Goal: Information Seeking & Learning: Learn about a topic

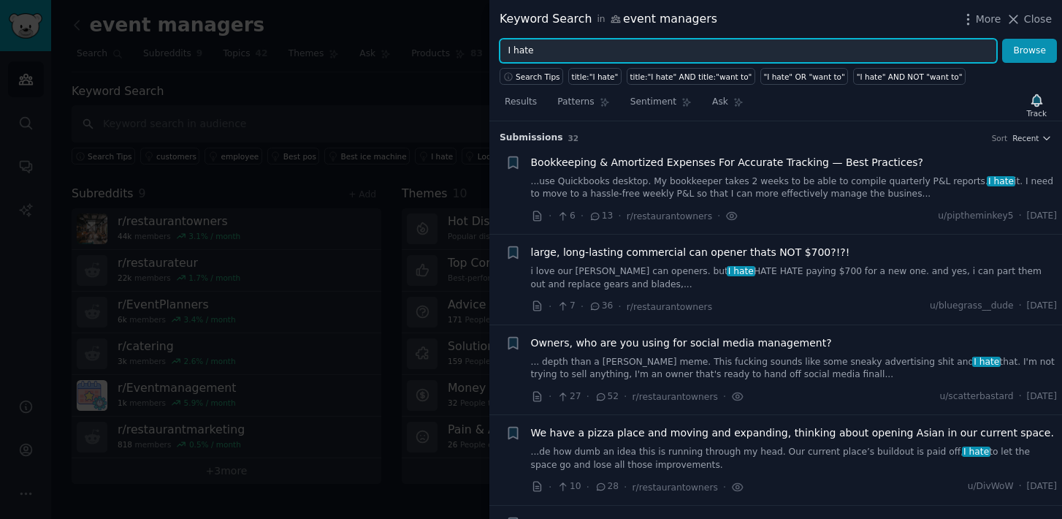
click at [530, 53] on input "I hate" at bounding box center [748, 51] width 497 height 25
type input "event"
click at [1002, 39] on button "Browse" at bounding box center [1029, 51] width 55 height 25
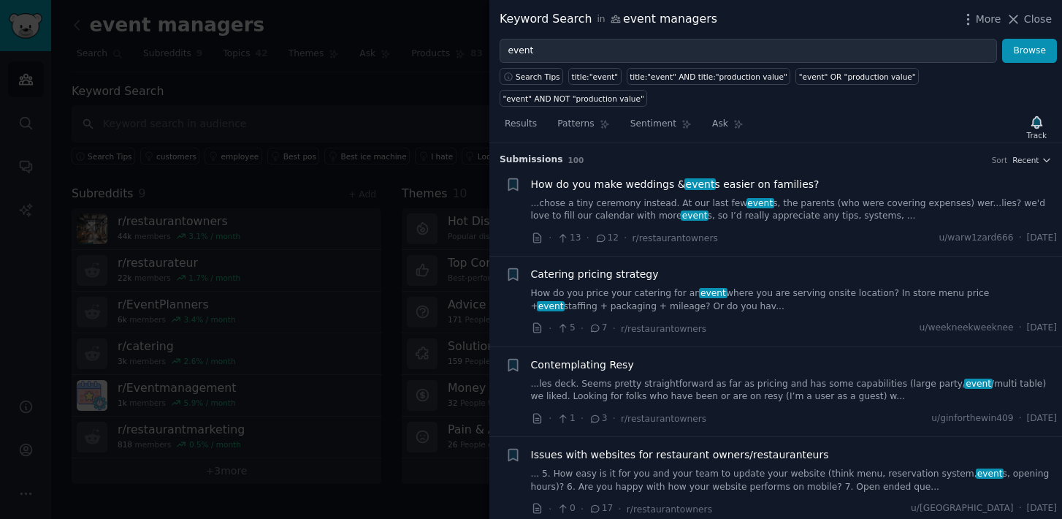
click at [568, 201] on link "...chose a tiny ceremony instead. At our last few event s, the parents (who wer…" at bounding box center [794, 210] width 527 height 26
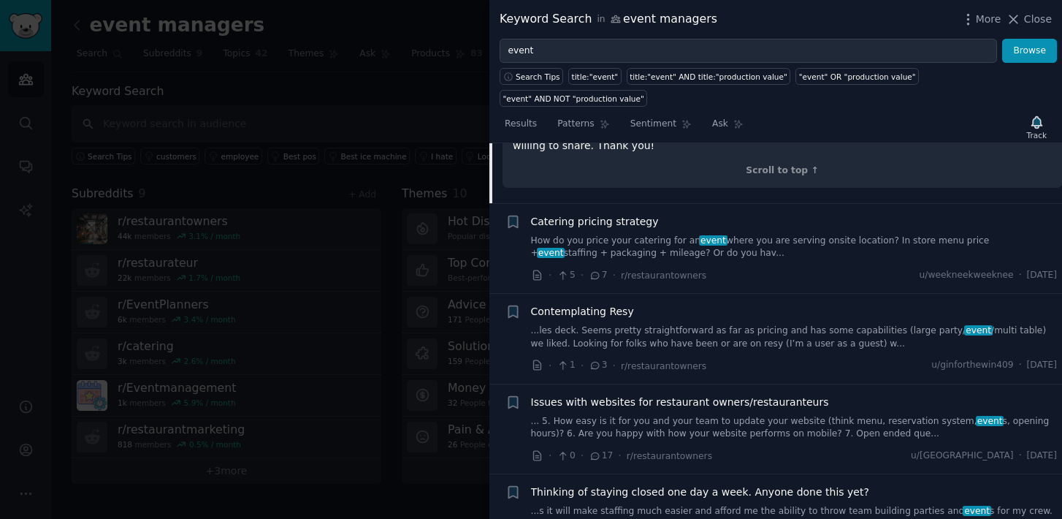
scroll to position [342, 0]
click at [741, 245] on link "How do you price your catering for an event where you are serving onsite locati…" at bounding box center [794, 245] width 527 height 26
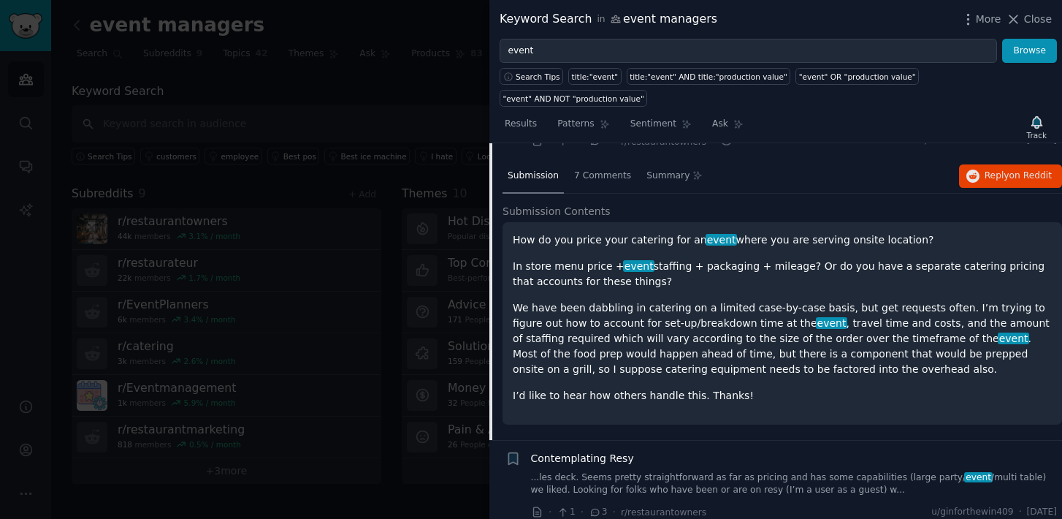
scroll to position [184, 0]
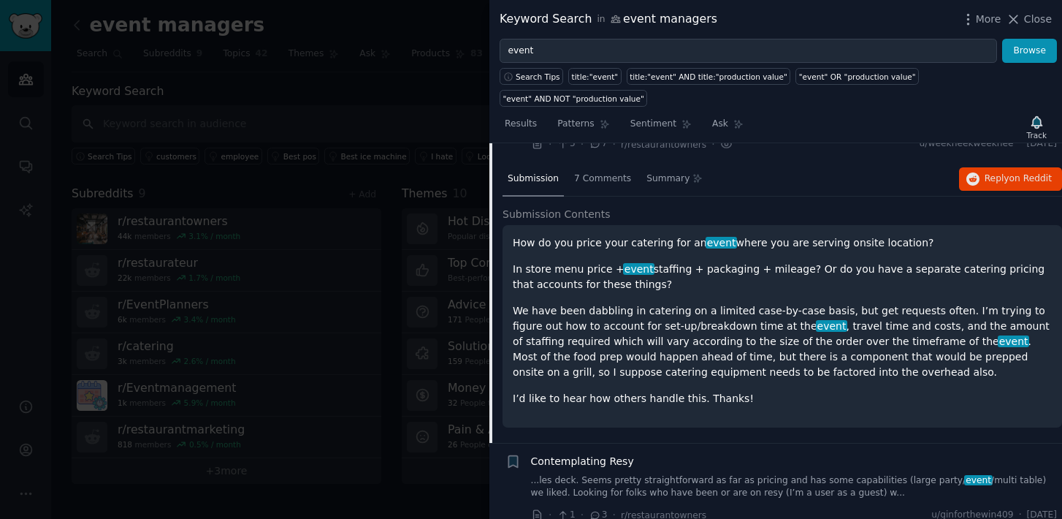
click at [578, 214] on span "Submission Contents" at bounding box center [557, 214] width 108 height 15
click at [590, 186] on div "7 Comments" at bounding box center [602, 179] width 67 height 35
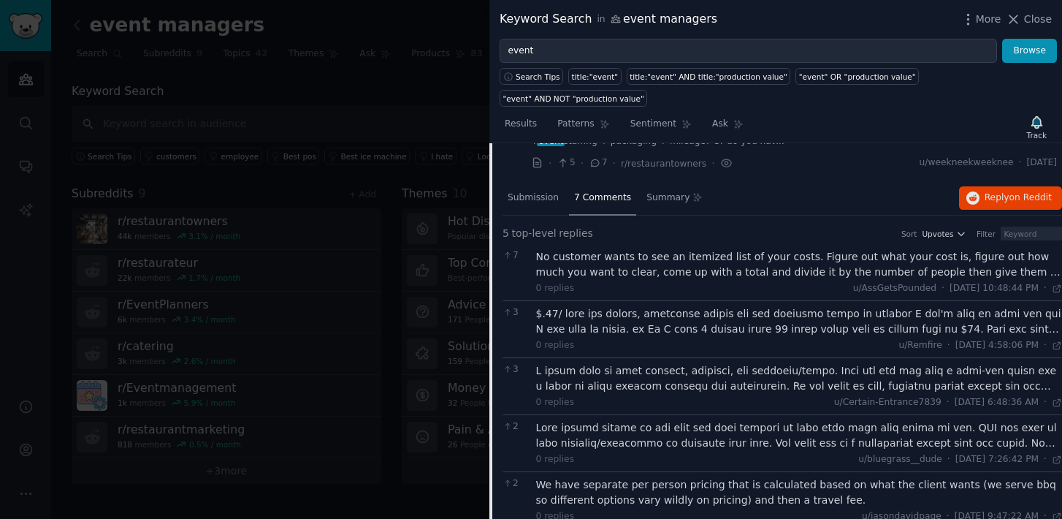
scroll to position [159, 0]
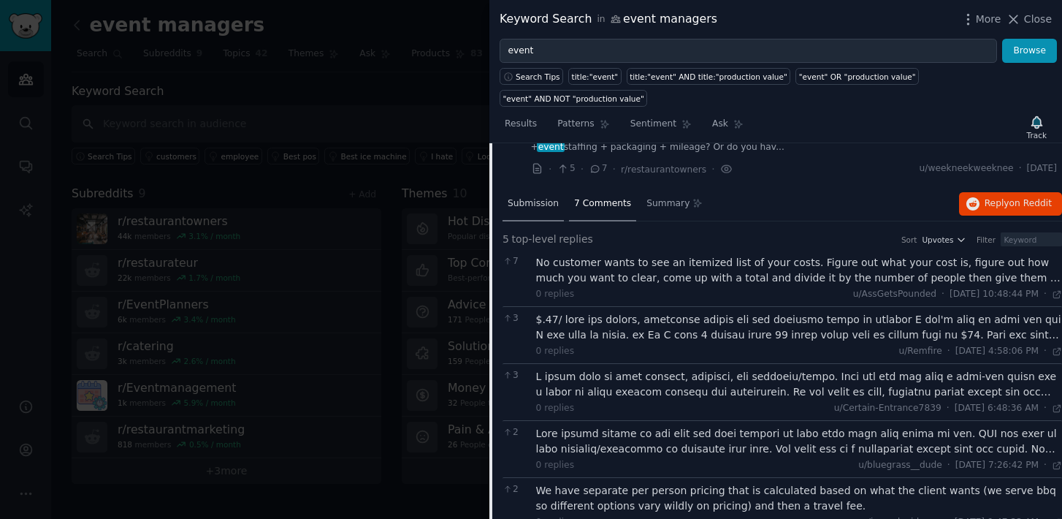
click at [548, 209] on span "Submission" at bounding box center [533, 203] width 51 height 13
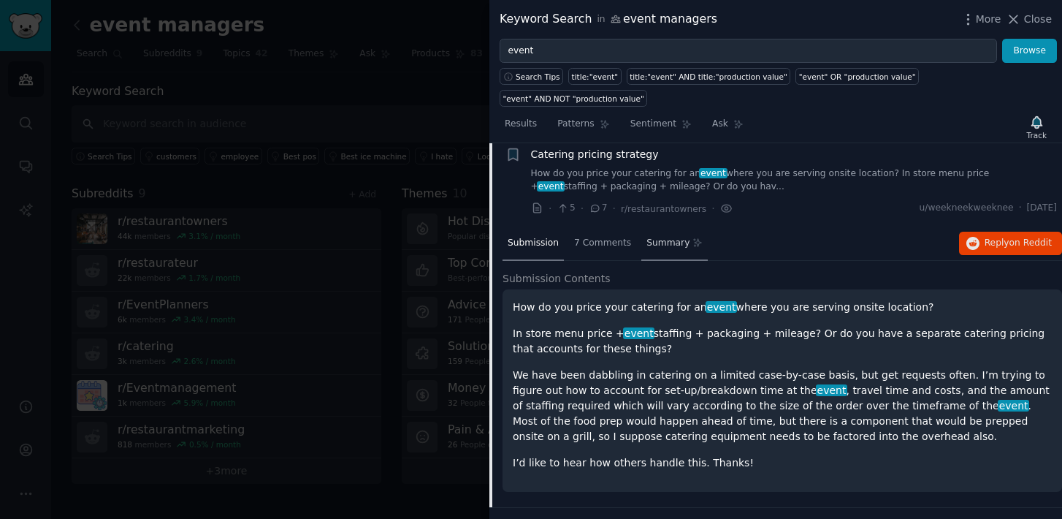
scroll to position [117, 0]
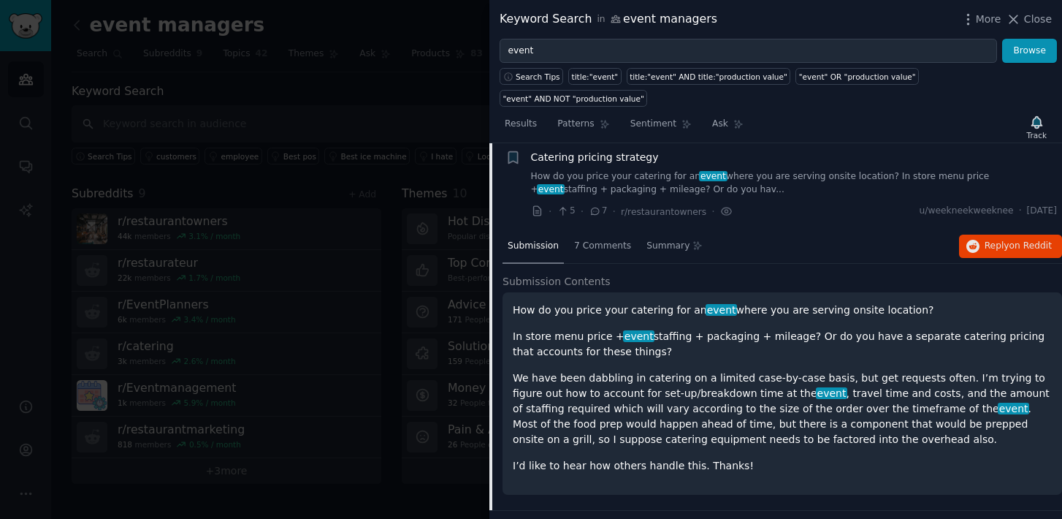
click at [541, 252] on div "Submission" at bounding box center [533, 246] width 61 height 35
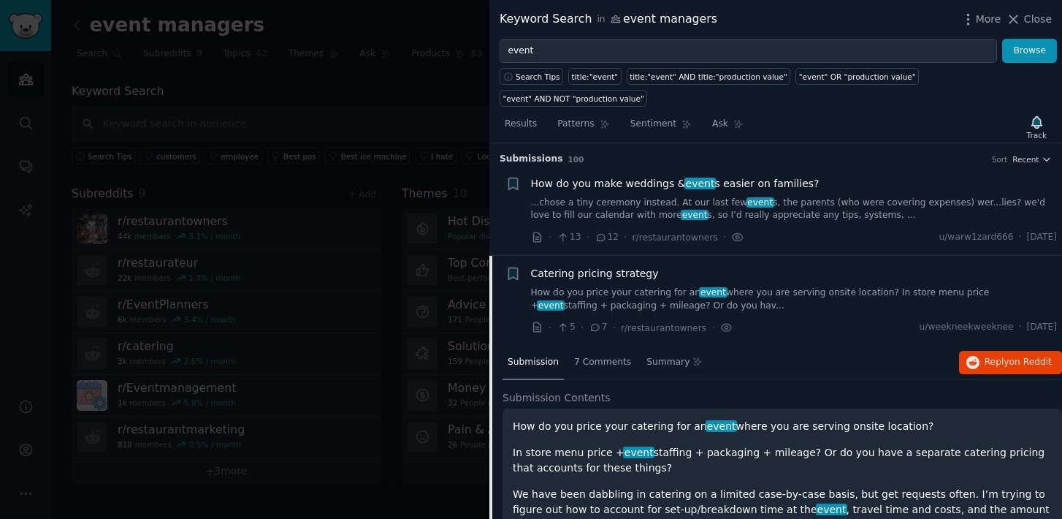
scroll to position [0, 0]
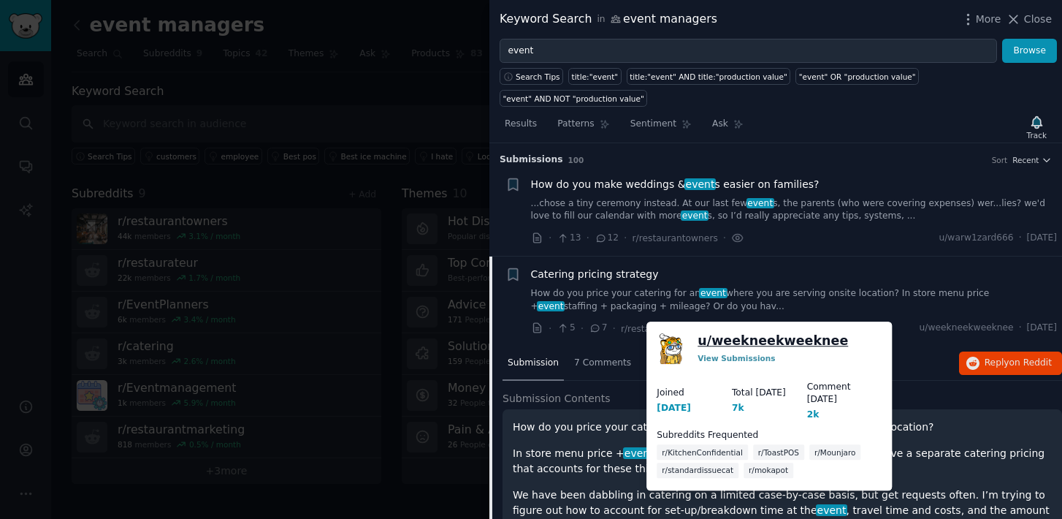
click at [793, 343] on link "u/ weekneekweeknee" at bounding box center [773, 341] width 150 height 18
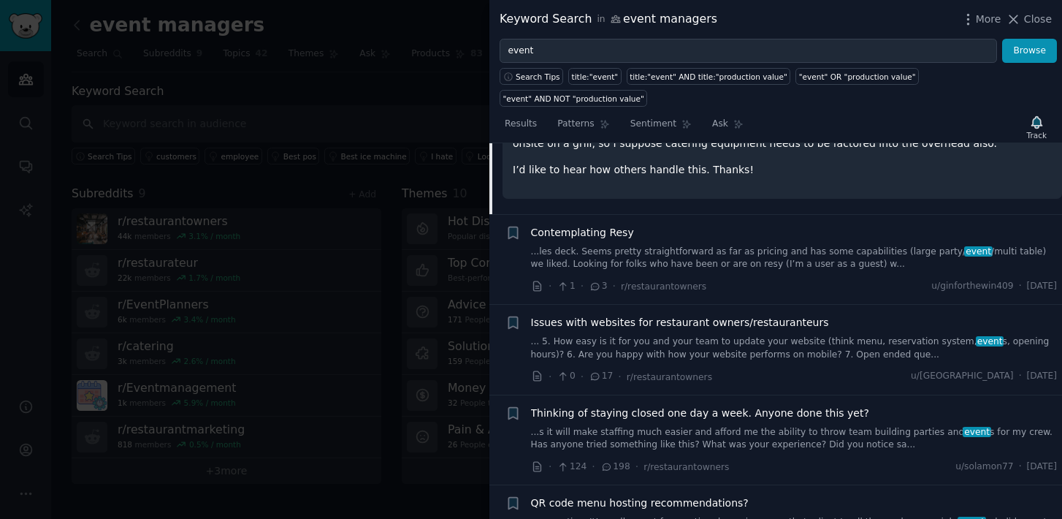
scroll to position [421, 0]
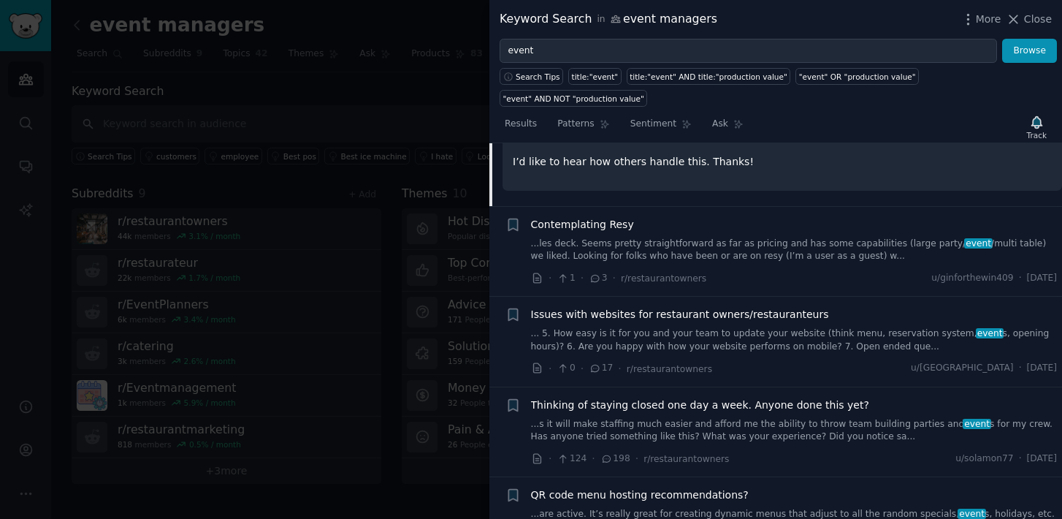
click at [677, 228] on div "Contemplating Resy" at bounding box center [794, 224] width 527 height 15
click at [621, 228] on span "Contemplating Resy" at bounding box center [582, 224] width 103 height 15
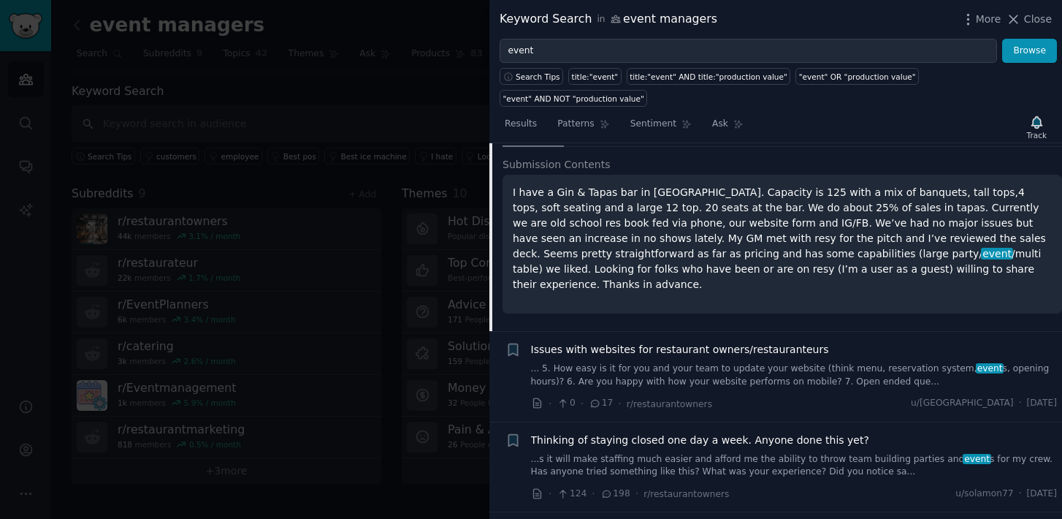
scroll to position [325, 0]
click at [857, 243] on p "I have a Gin & Tapas bar in [GEOGRAPHIC_DATA]. Capacity is 125 with a mix of ba…" at bounding box center [782, 237] width 539 height 107
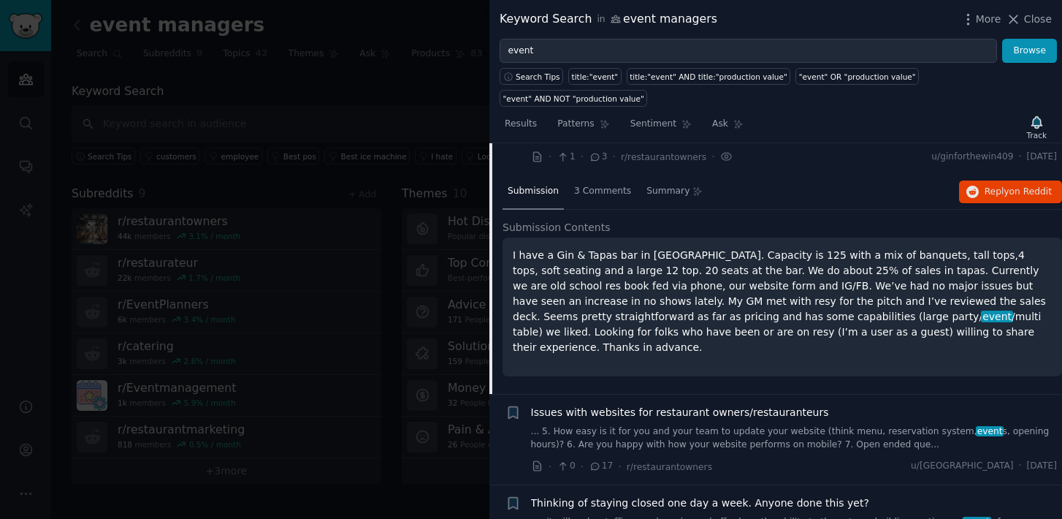
scroll to position [260, 0]
click at [608, 191] on span "3 Comments" at bounding box center [602, 192] width 57 height 13
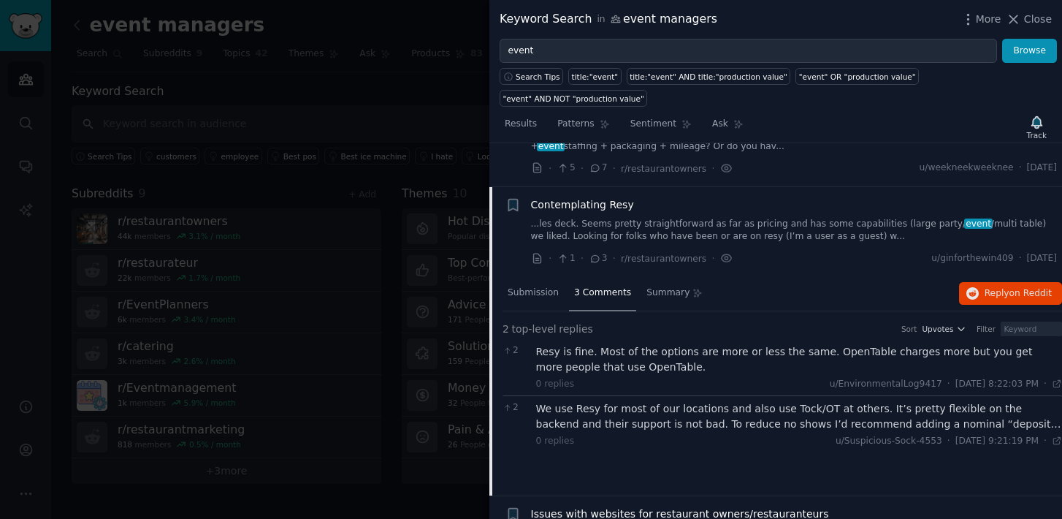
scroll to position [159, 0]
click at [543, 299] on span "Submission" at bounding box center [533, 294] width 51 height 13
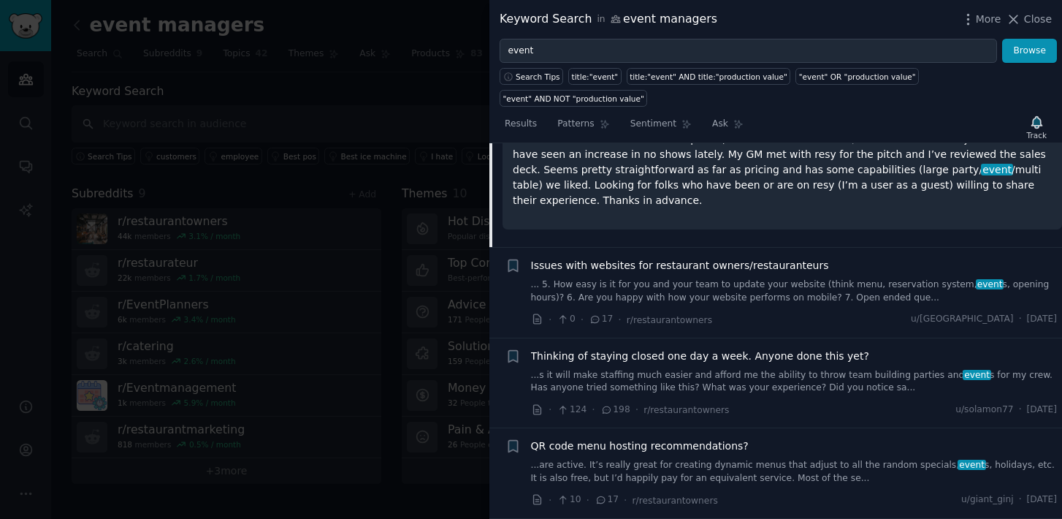
scroll to position [414, 0]
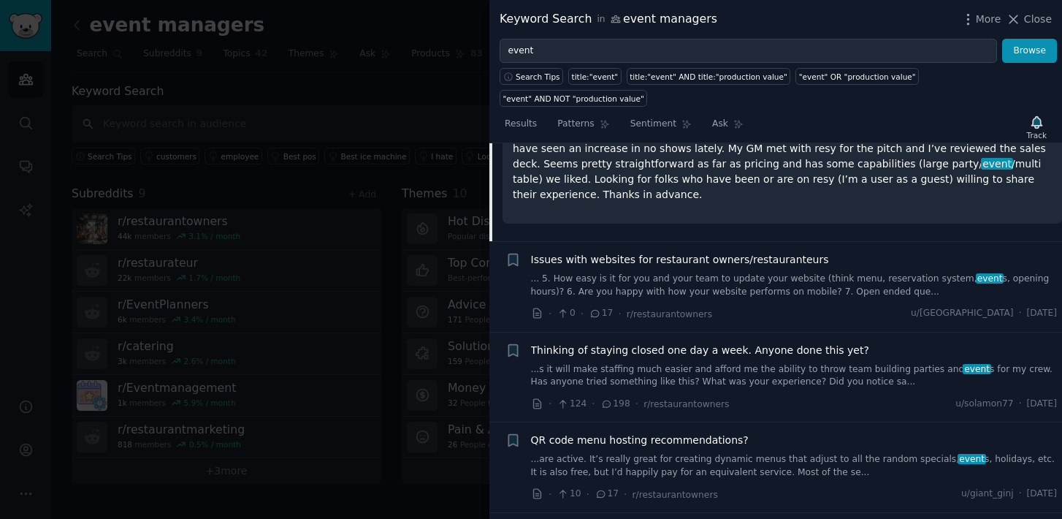
click at [630, 257] on span "Issues with websites for restaurant owners/restauranteurs" at bounding box center [680, 259] width 298 height 15
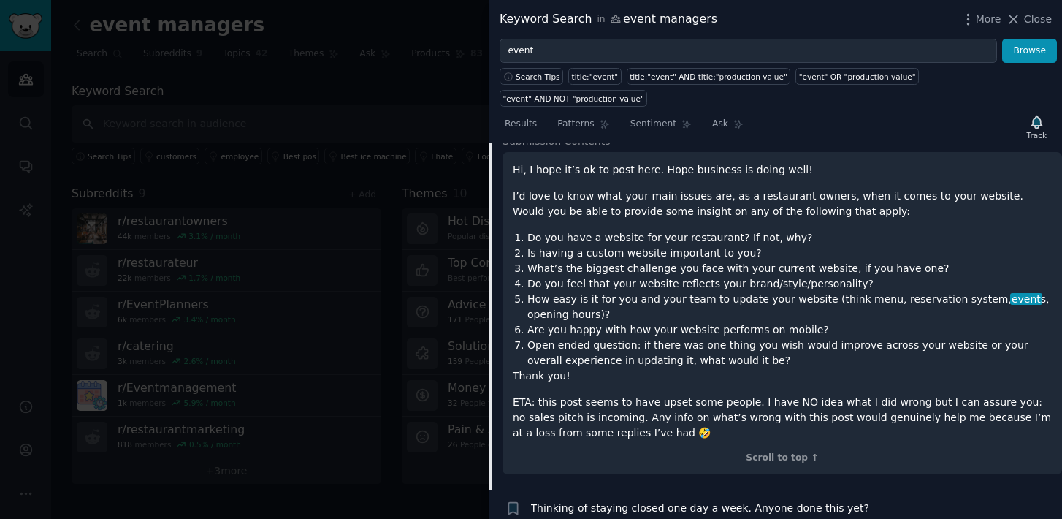
scroll to position [440, 0]
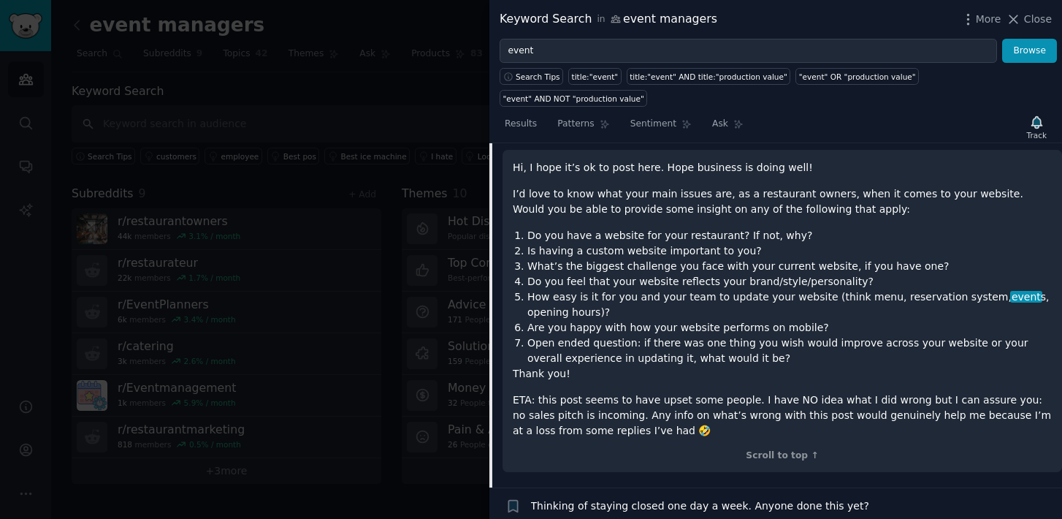
click at [686, 266] on li "What’s the biggest challenge you face with your current website, if you have on…" at bounding box center [789, 266] width 524 height 15
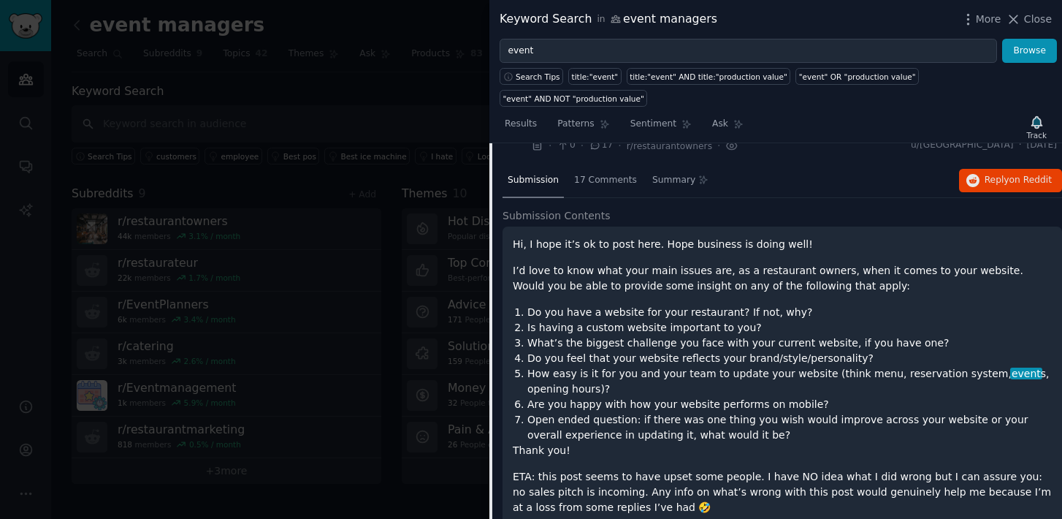
scroll to position [365, 0]
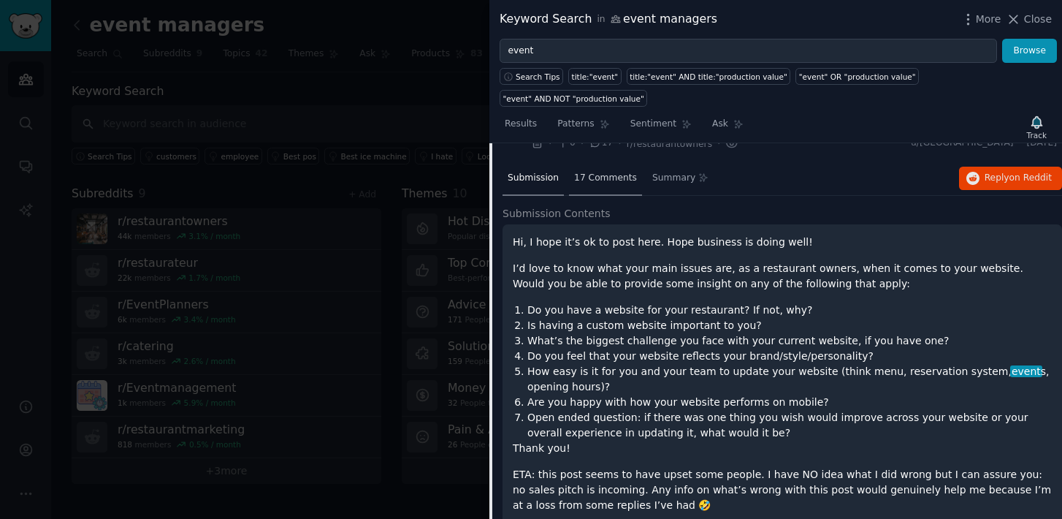
click at [607, 188] on div "17 Comments" at bounding box center [605, 178] width 73 height 35
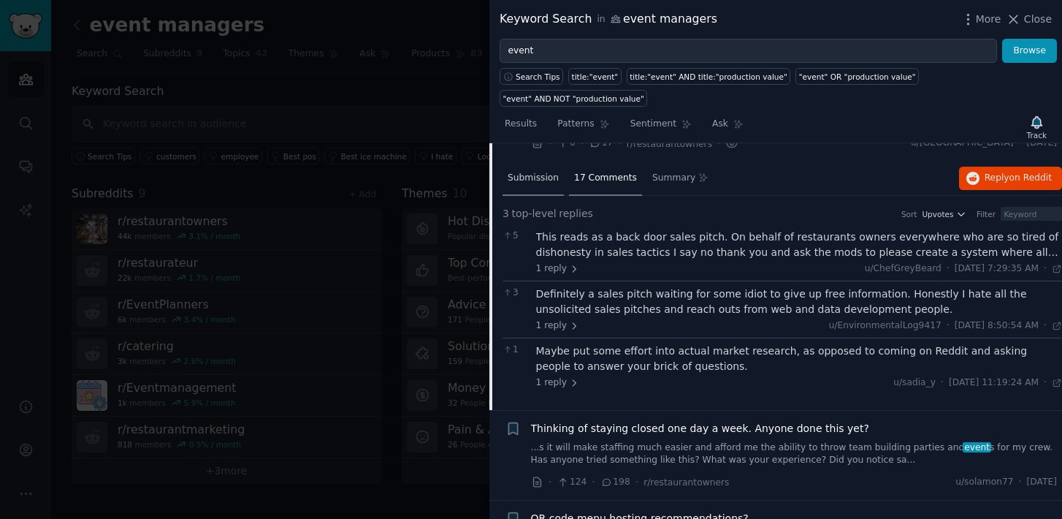
click at [530, 186] on div "Submission" at bounding box center [533, 178] width 61 height 35
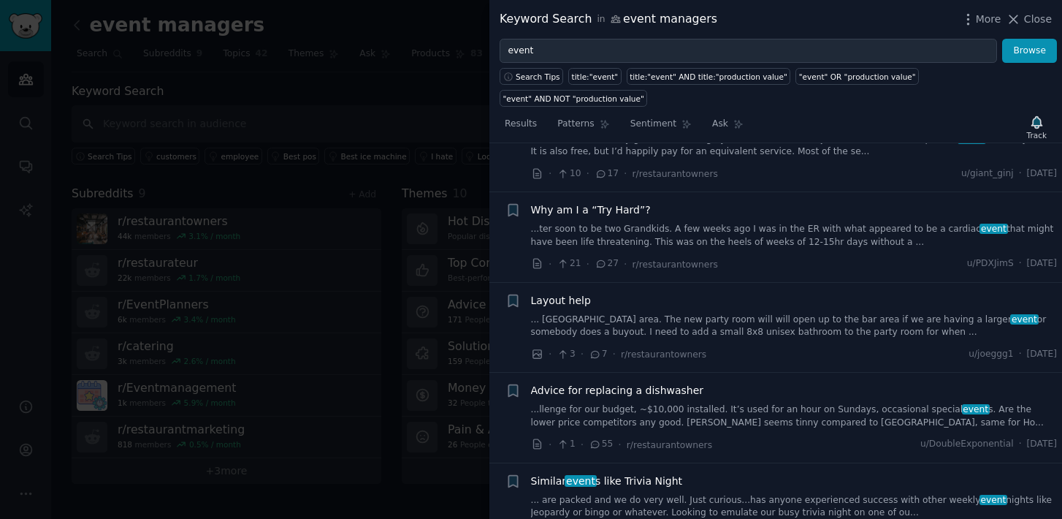
scroll to position [925, 0]
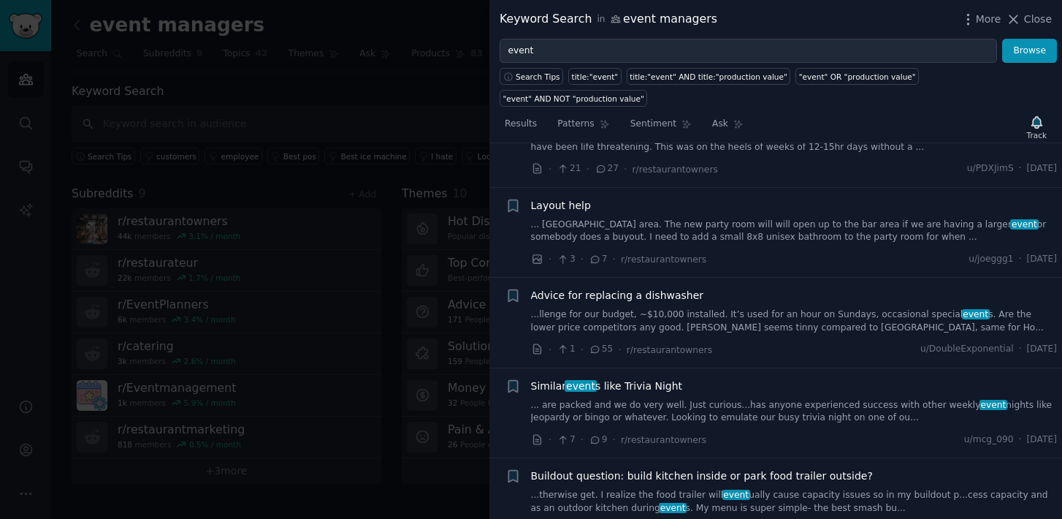
click at [582, 210] on span "Layout help" at bounding box center [561, 205] width 60 height 15
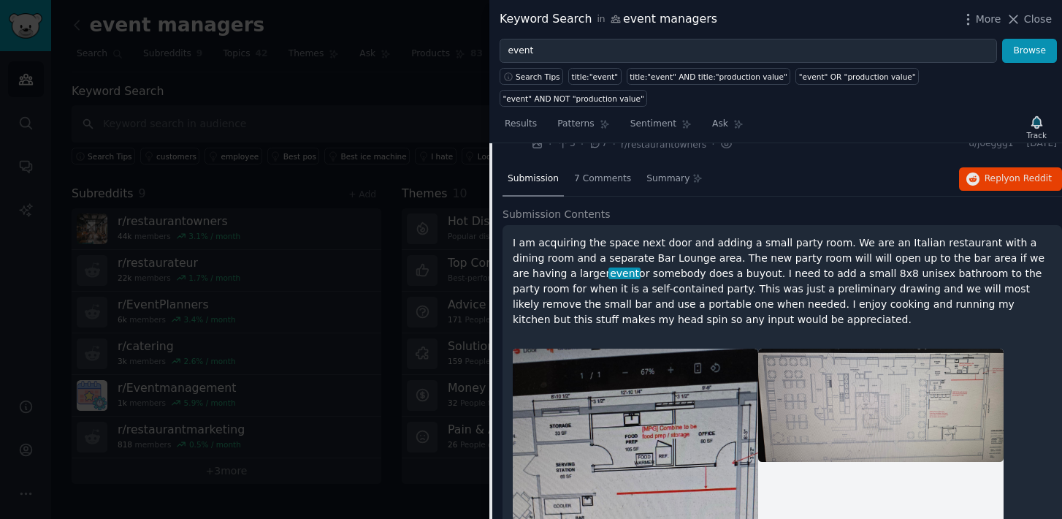
scroll to position [723, 0]
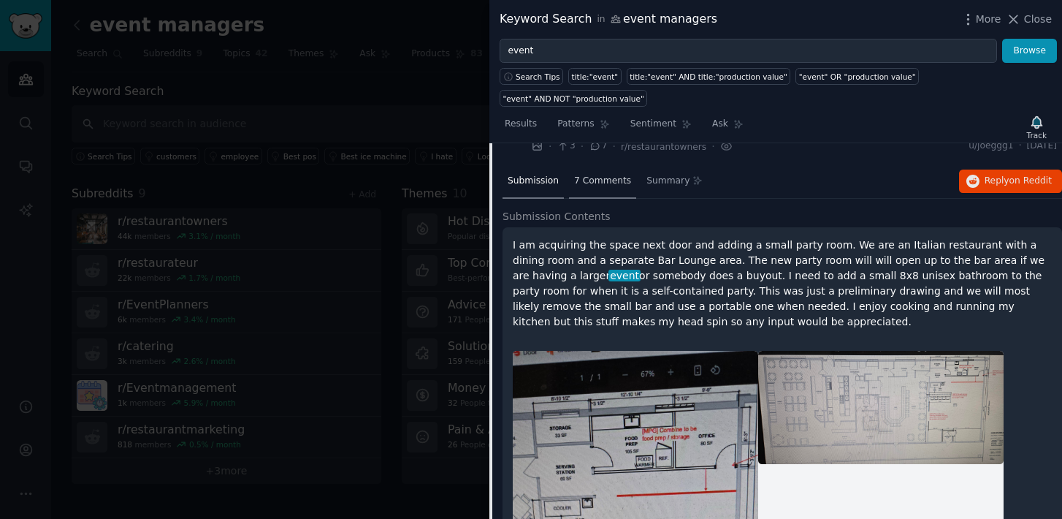
click at [608, 182] on span "7 Comments" at bounding box center [602, 181] width 57 height 13
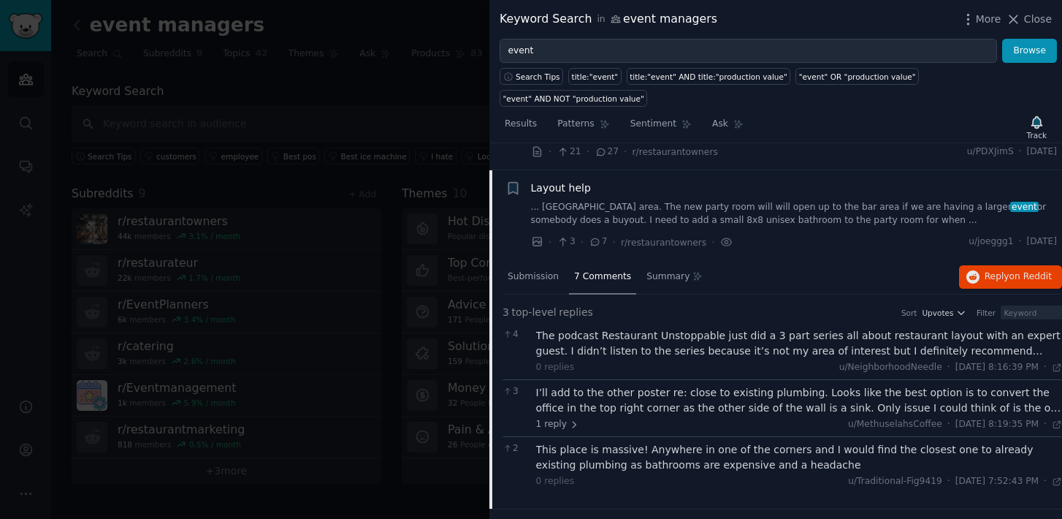
scroll to position [631, 0]
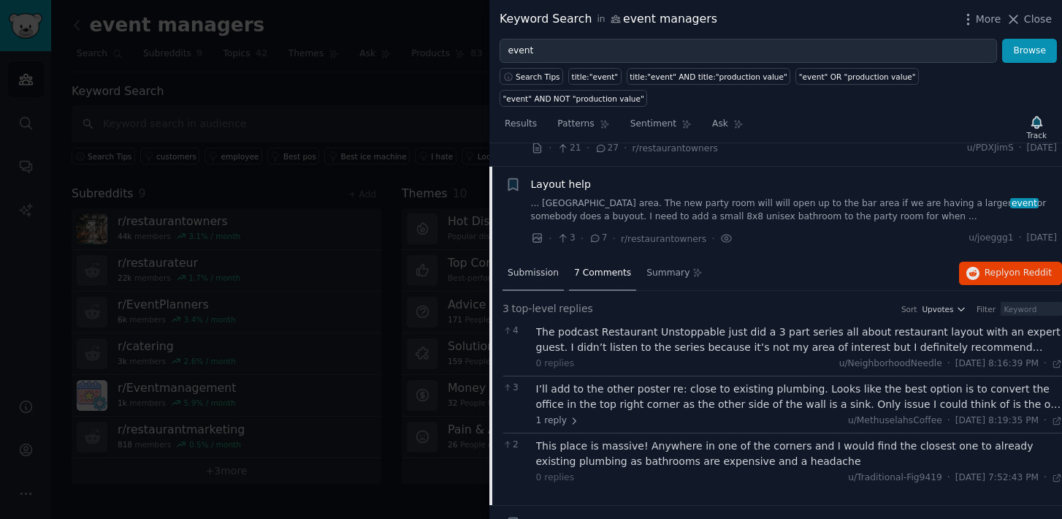
click at [549, 275] on span "Submission" at bounding box center [533, 273] width 51 height 13
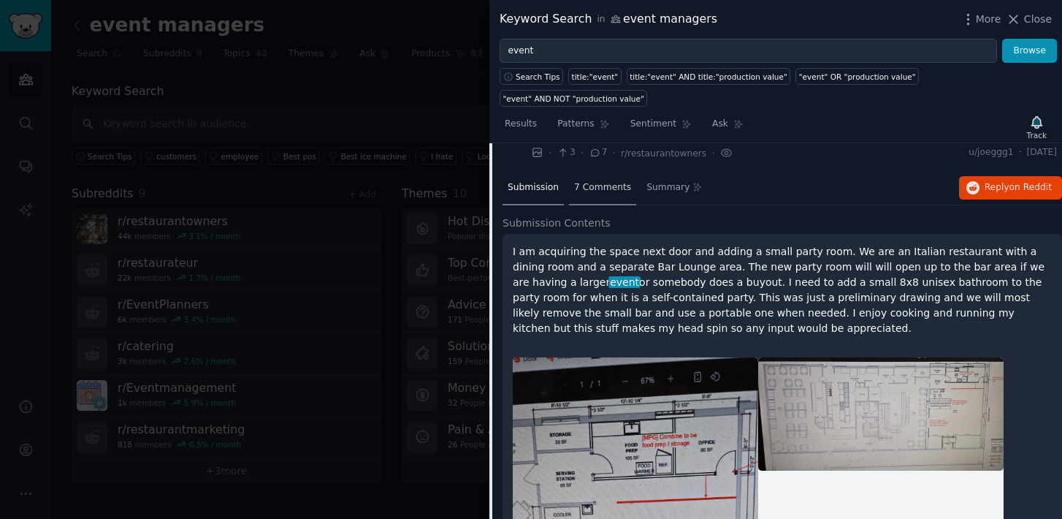
scroll to position [715, 0]
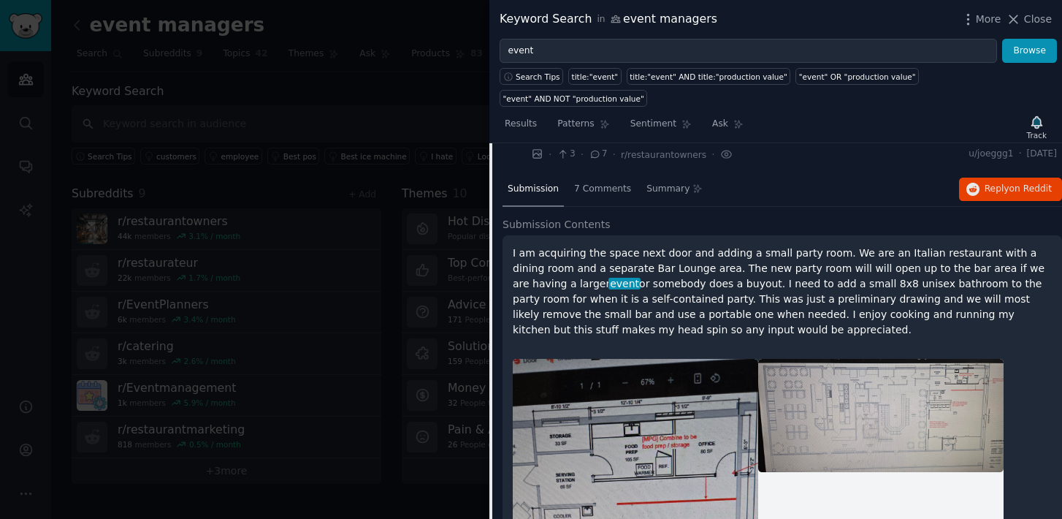
click at [598, 270] on p "I am acquiring the space next door and adding a small party room. We are an Ita…" at bounding box center [782, 291] width 539 height 92
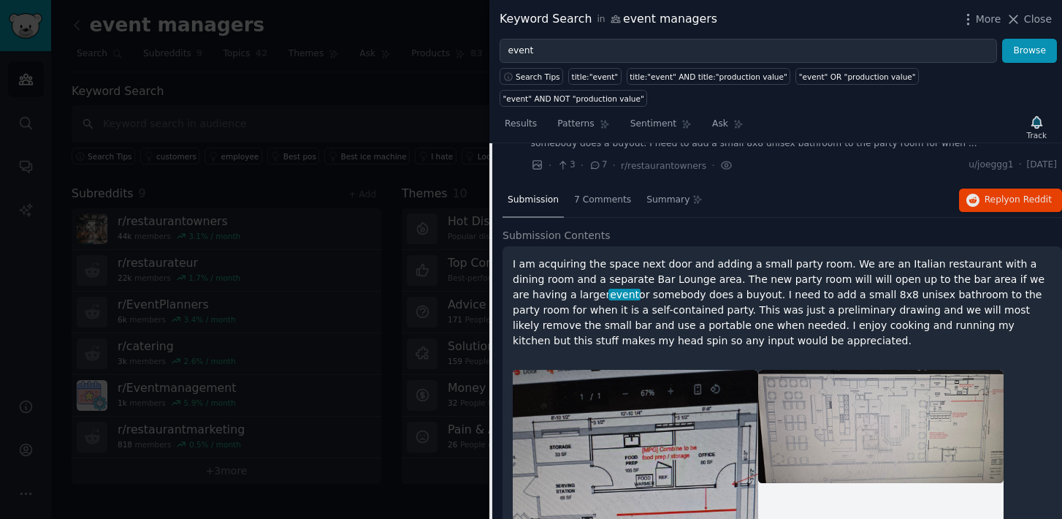
scroll to position [707, 0]
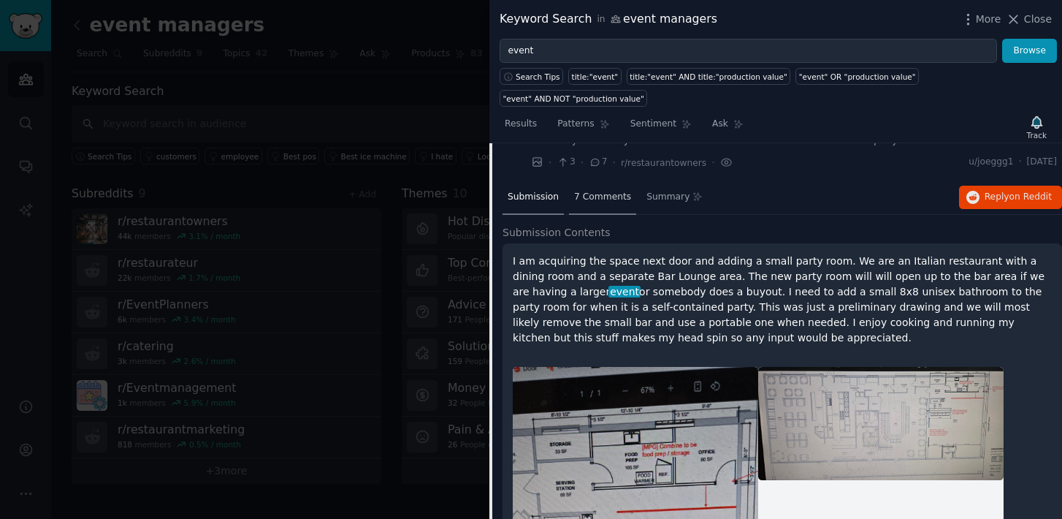
click at [603, 203] on div "7 Comments" at bounding box center [602, 197] width 67 height 35
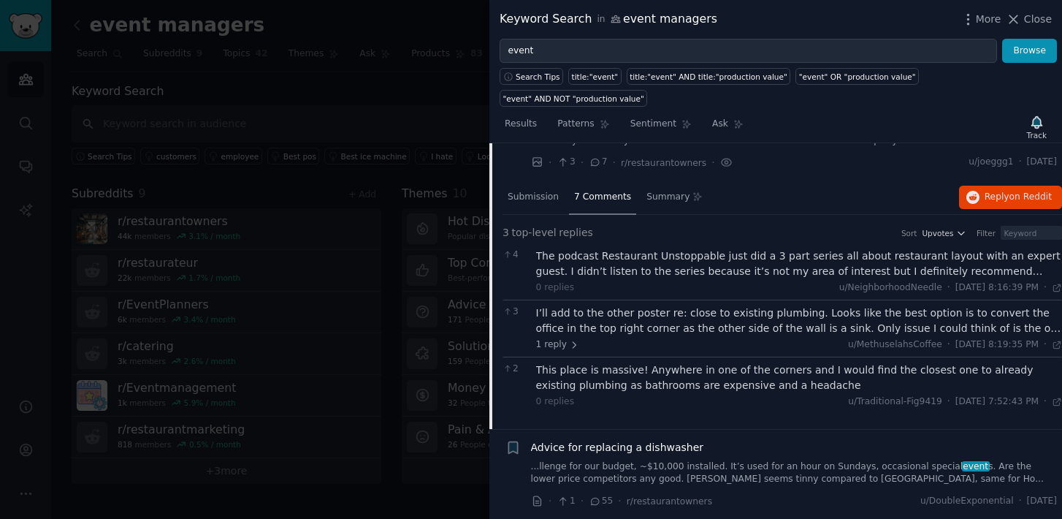
scroll to position [742, 0]
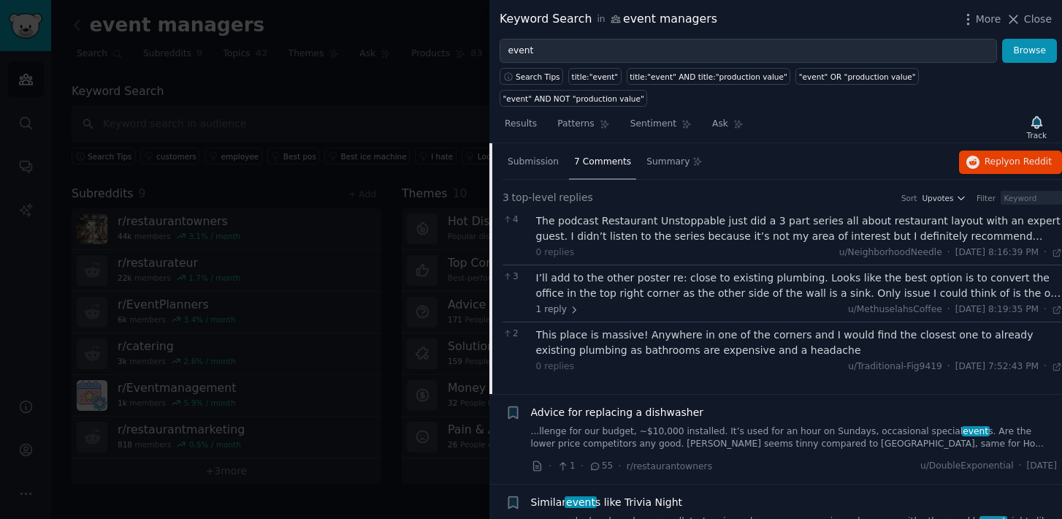
click at [595, 229] on div "The podcast Restaurant Unstoppable just did a 3 part series all about restauran…" at bounding box center [799, 228] width 527 height 31
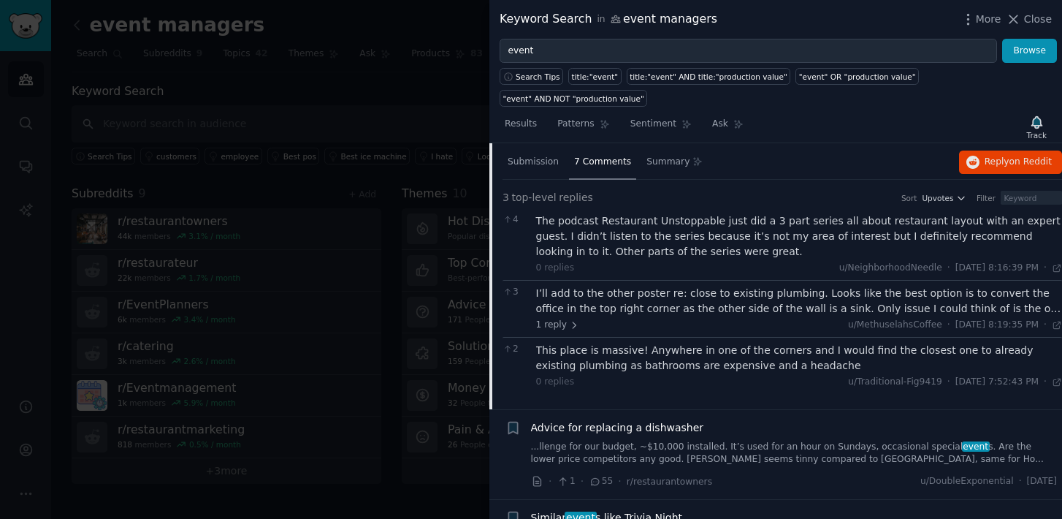
click at [673, 321] on div "1 reply u/MethuselahsCoffee · [DATE] 8:19:35 PM Tue 4/15/2025 ·" at bounding box center [799, 324] width 527 height 13
click at [675, 302] on div "I’ll add to the other poster re: close to existing plumbing. Looks like the bes…" at bounding box center [799, 301] width 527 height 31
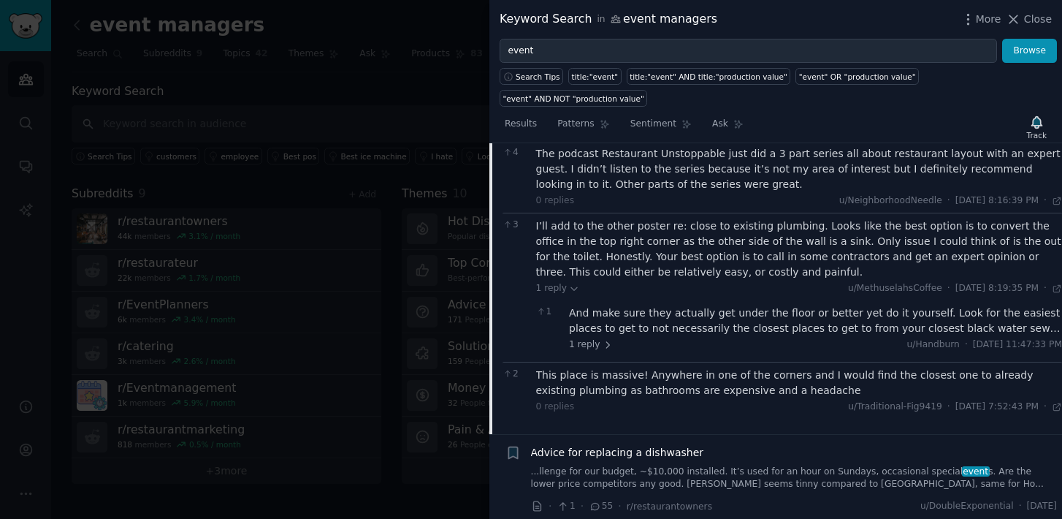
scroll to position [825, 0]
